Goal: Find specific page/section: Find specific page/section

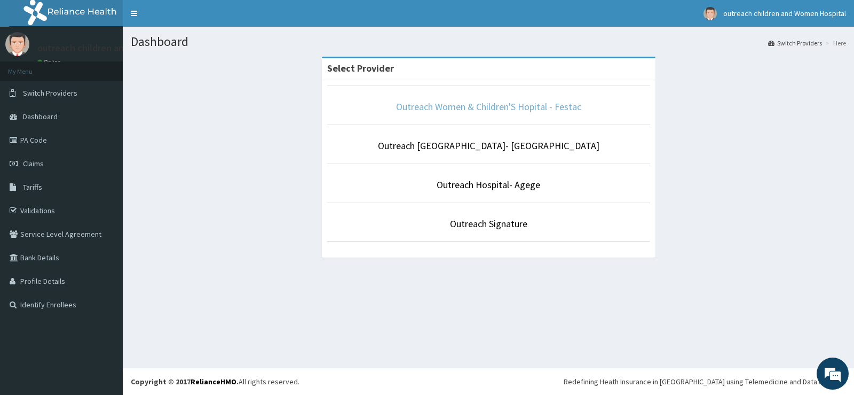
click at [516, 105] on link "Outreach Women & Children'S Hopital - Festac" at bounding box center [488, 106] width 185 height 12
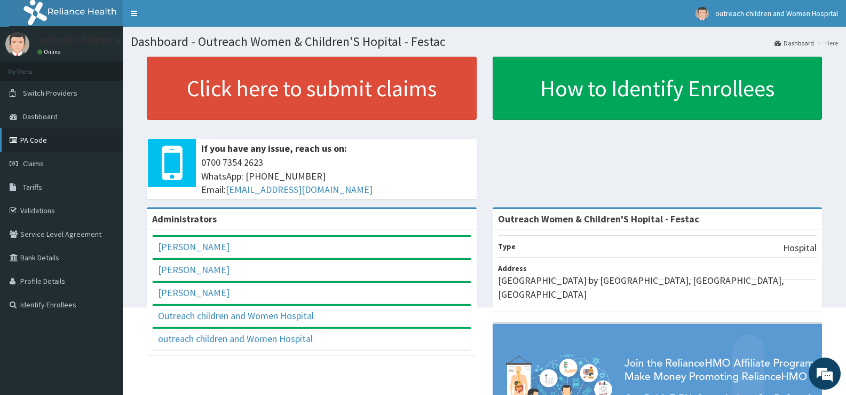
click at [73, 139] on link "PA Code" at bounding box center [61, 139] width 123 height 23
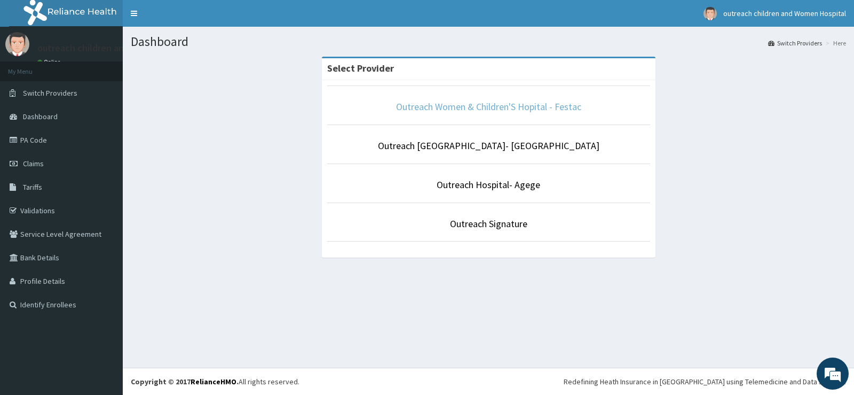
click at [498, 105] on link "Outreach Women & Children'S Hopital - Festac" at bounding box center [488, 106] width 185 height 12
